Goal: Task Accomplishment & Management: Use online tool/utility

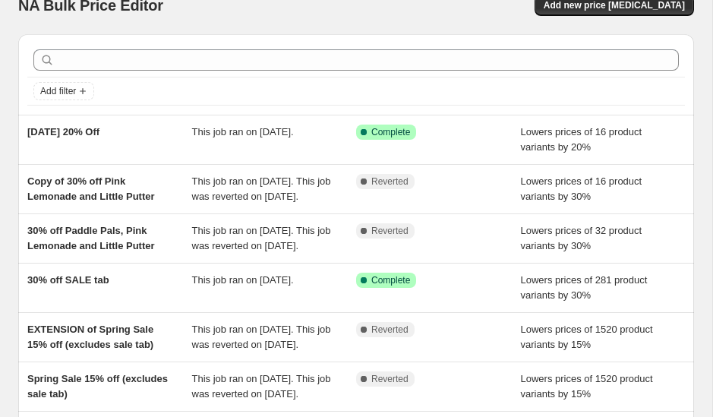
scroll to position [30, 0]
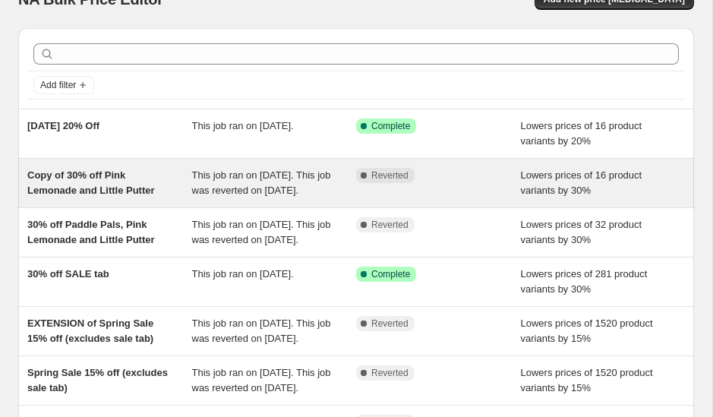
click at [213, 192] on span "This job ran on September 30, 2025. This job was reverted on October 7, 2025." at bounding box center [261, 182] width 139 height 27
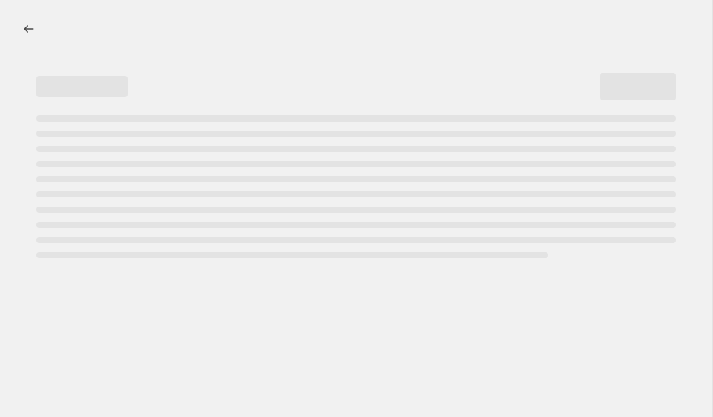
select select "percentage"
select select "collection"
